Goal: Find specific page/section: Find specific page/section

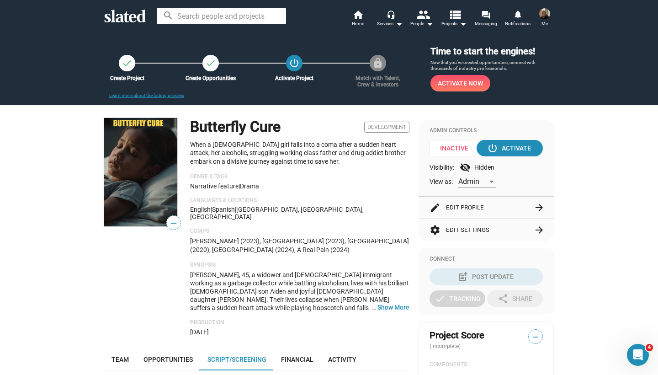
click at [272, 17] on input at bounding box center [221, 16] width 129 height 16
paste input "[PERSON_NAME]"
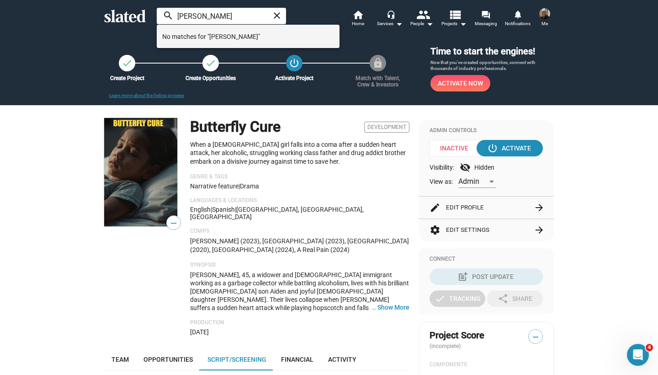
type input "[PERSON_NAME]"
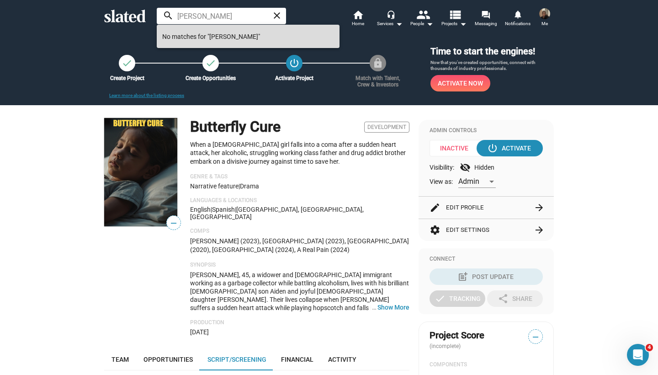
click at [235, 37] on span "No matches for "[PERSON_NAME]"" at bounding box center [248, 36] width 172 height 18
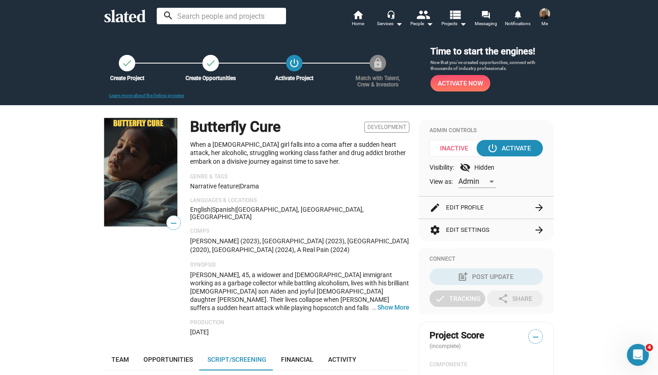
paste input "[PERSON_NAME]"
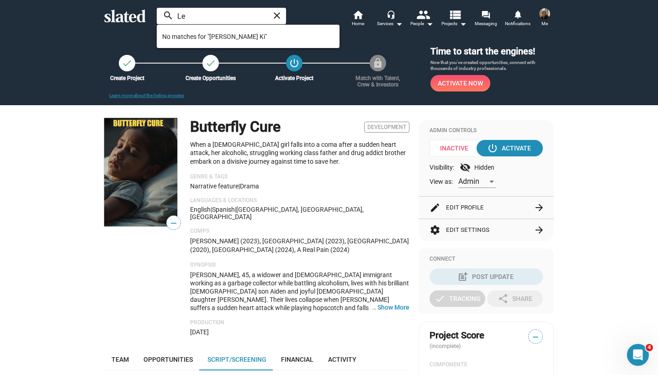
type input "L"
click at [355, 18] on mat-icon "home" at bounding box center [357, 14] width 11 height 11
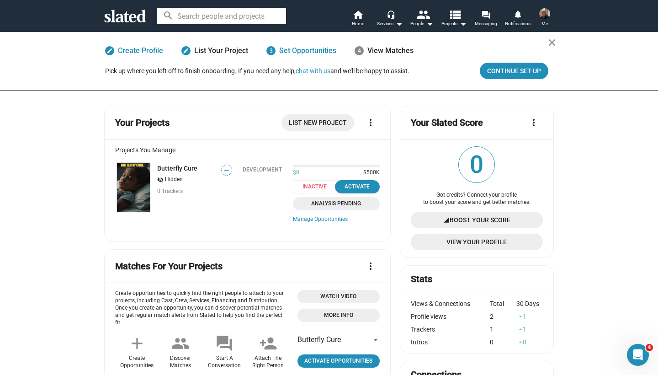
click at [268, 334] on mat-icon "person_add" at bounding box center [268, 343] width 18 height 18
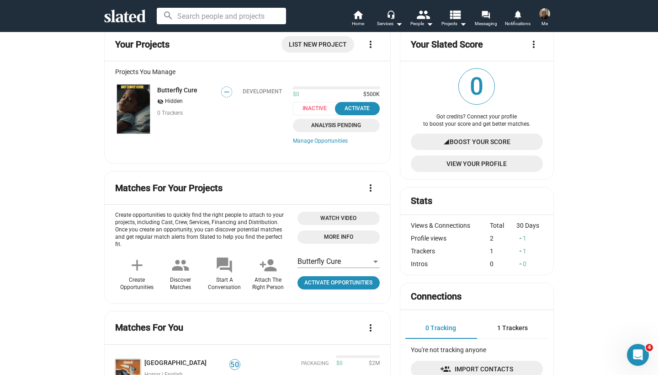
scroll to position [91, 0]
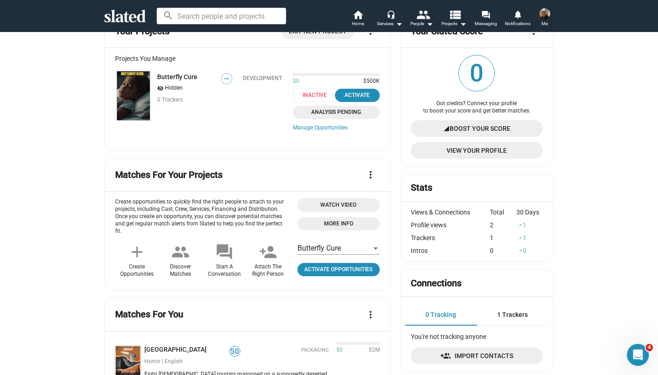
click at [266, 245] on mat-icon "person_add" at bounding box center [268, 252] width 18 height 18
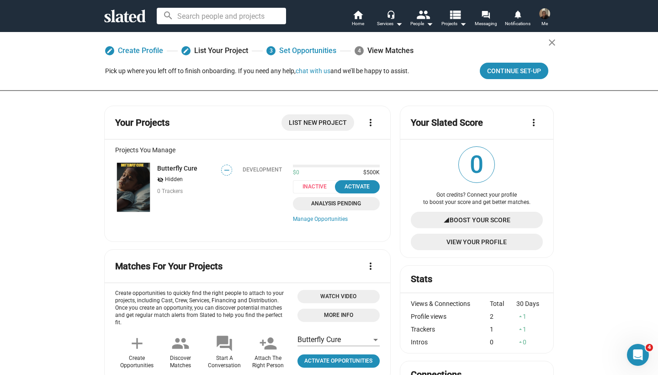
scroll to position [0, 0]
click at [196, 20] on input at bounding box center [221, 16] width 129 height 16
paste input "[PERSON_NAME]"
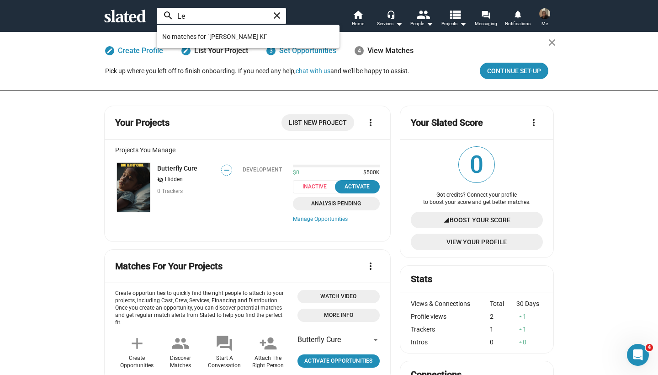
type input "L"
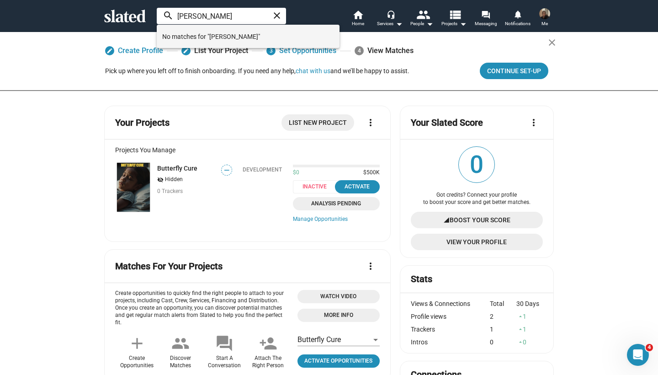
type input "[PERSON_NAME]"
click at [203, 36] on span "No matches for "[PERSON_NAME]"" at bounding box center [248, 36] width 172 height 18
type input "[PERSON_NAME]"
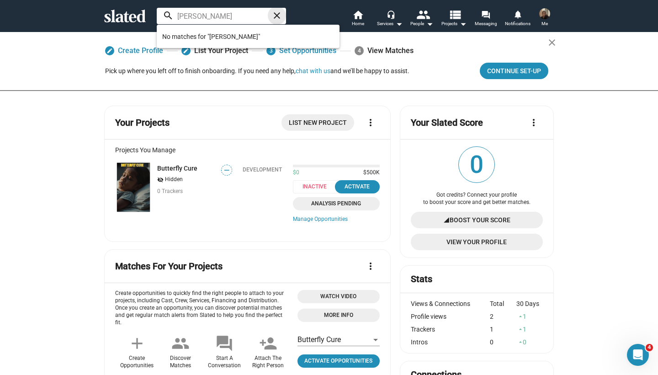
click at [279, 15] on mat-icon "close" at bounding box center [276, 15] width 11 height 11
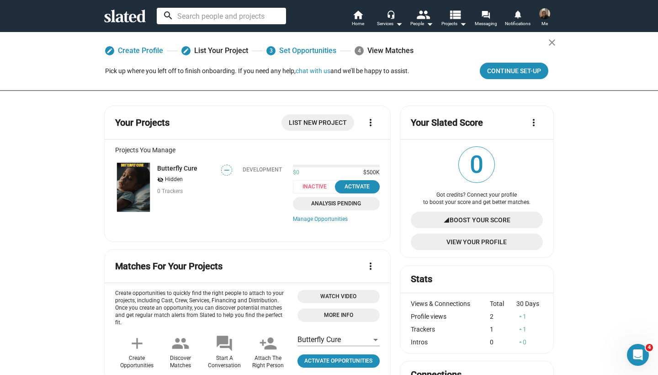
click at [338, 205] on span "Analysis Pending" at bounding box center [336, 204] width 76 height 10
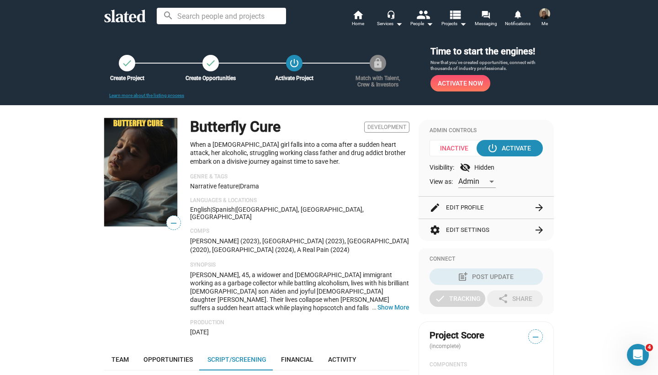
scroll to position [225, 0]
